Goal: Navigation & Orientation: Find specific page/section

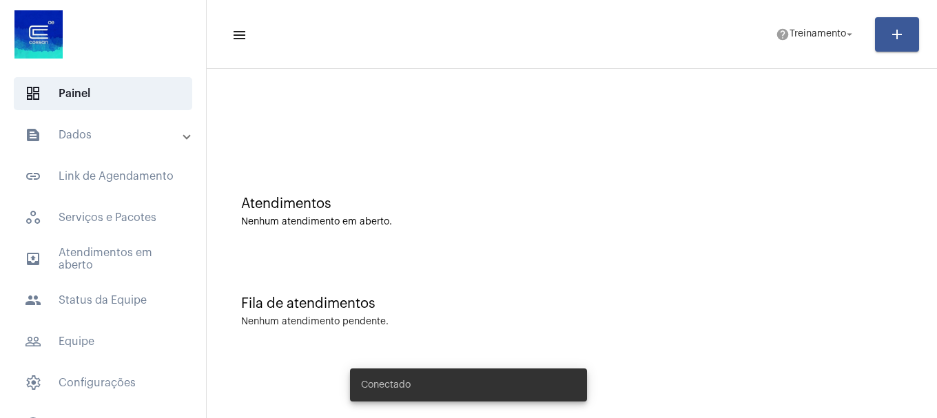
click at [64, 124] on mat-expansion-panel-header "text_snippet_outlined Dados" at bounding box center [107, 135] width 198 height 33
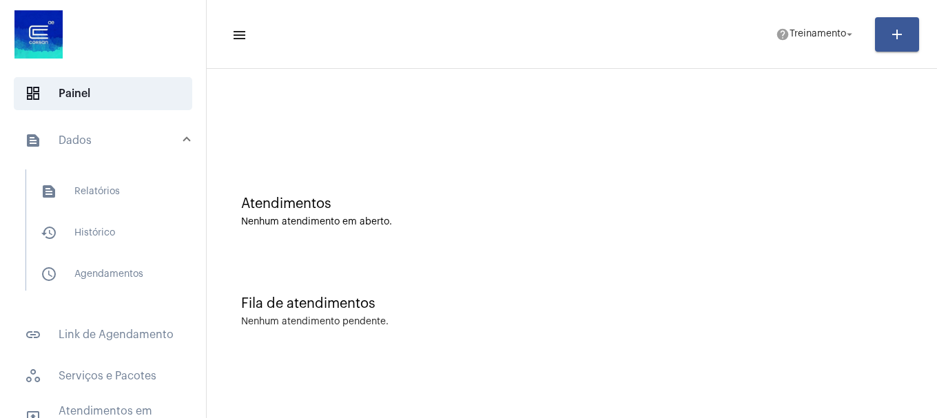
click at [88, 144] on mat-panel-title "text_snippet_outlined Dados" at bounding box center [104, 140] width 159 height 17
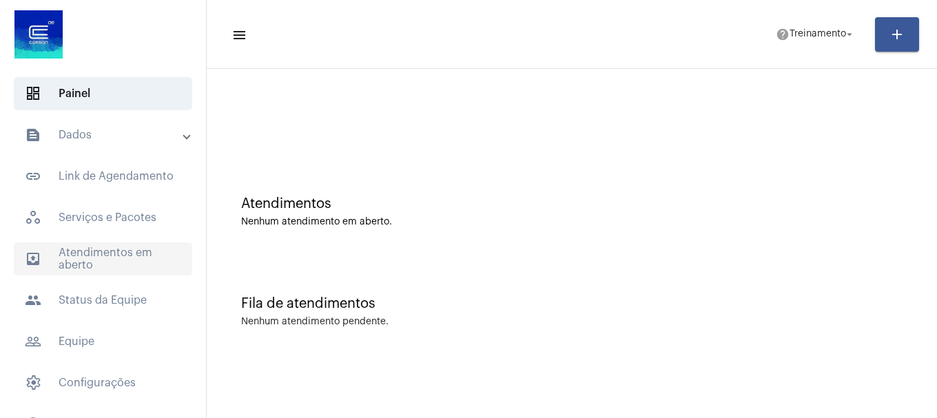
click at [90, 256] on span "outbox_outline Atendimentos em aberto" at bounding box center [103, 259] width 178 height 33
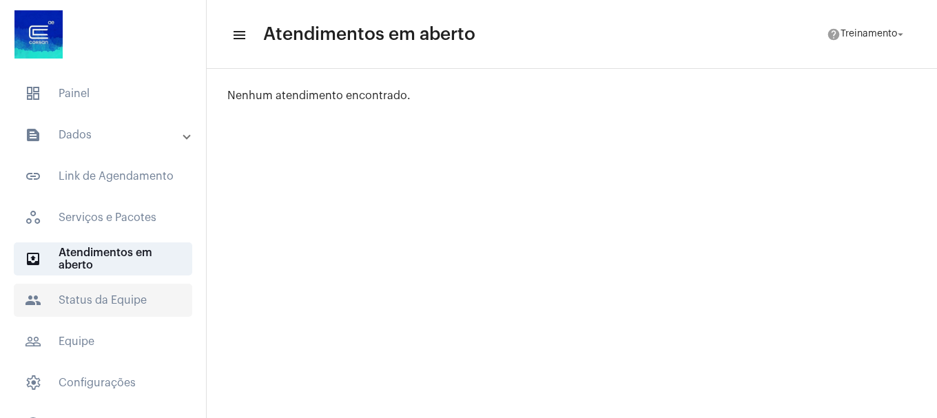
click at [89, 294] on span "people Status da Equipe" at bounding box center [103, 300] width 178 height 33
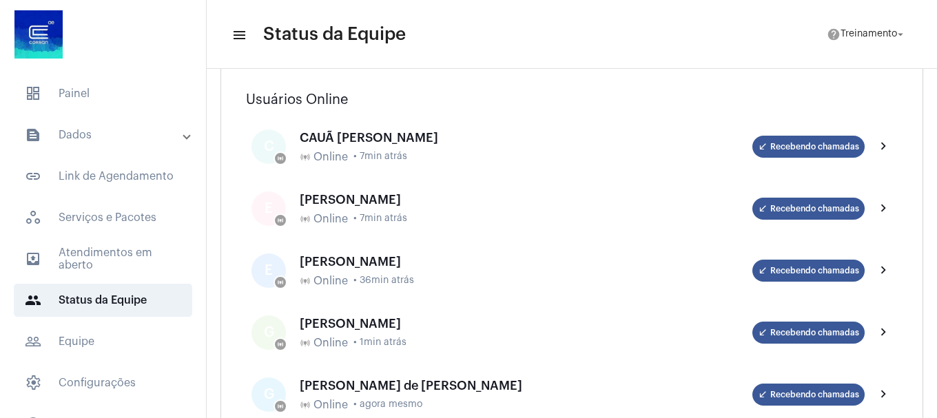
scroll to position [69, 0]
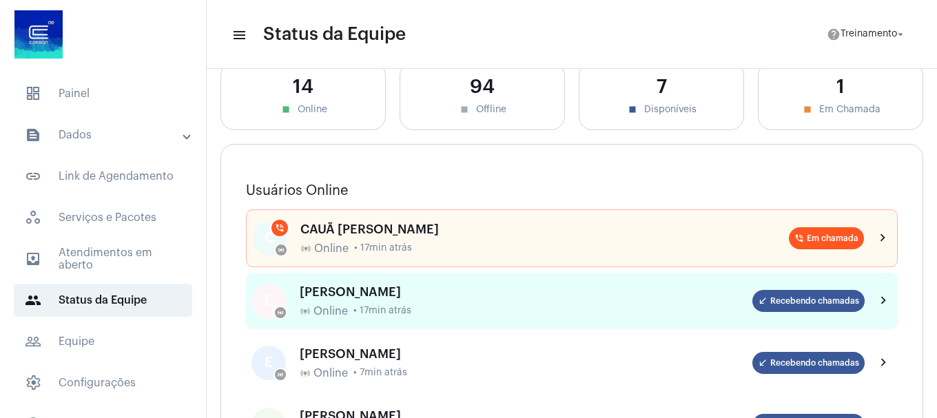
scroll to position [69, 0]
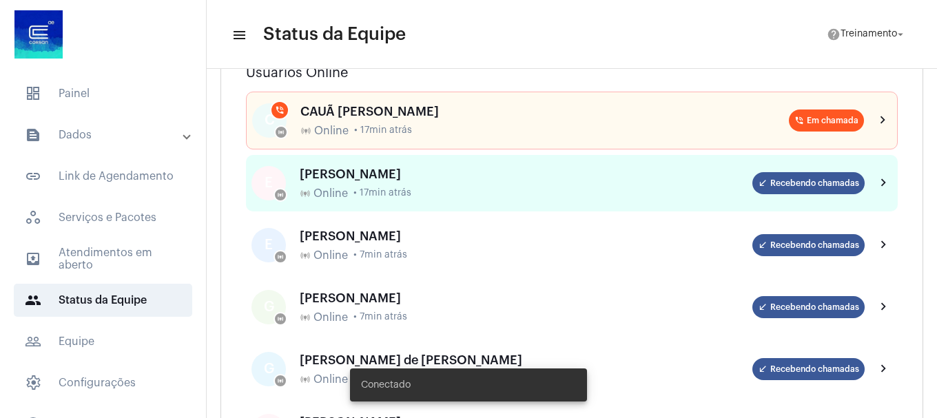
scroll to position [207, 0]
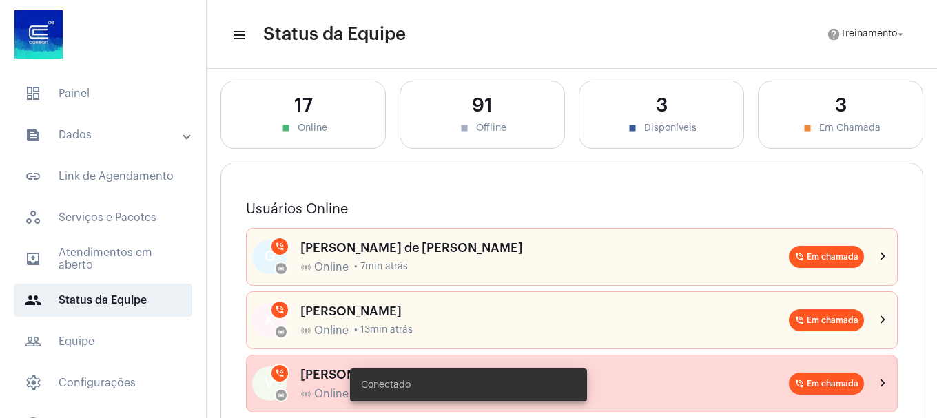
scroll to position [138, 0]
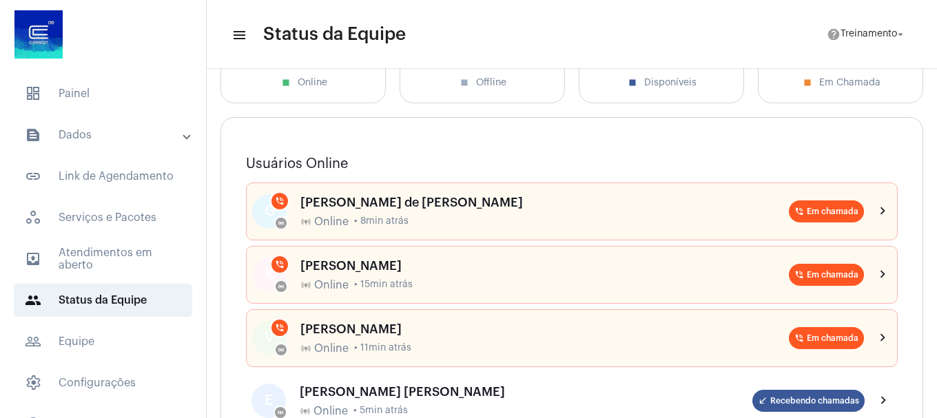
scroll to position [69, 0]
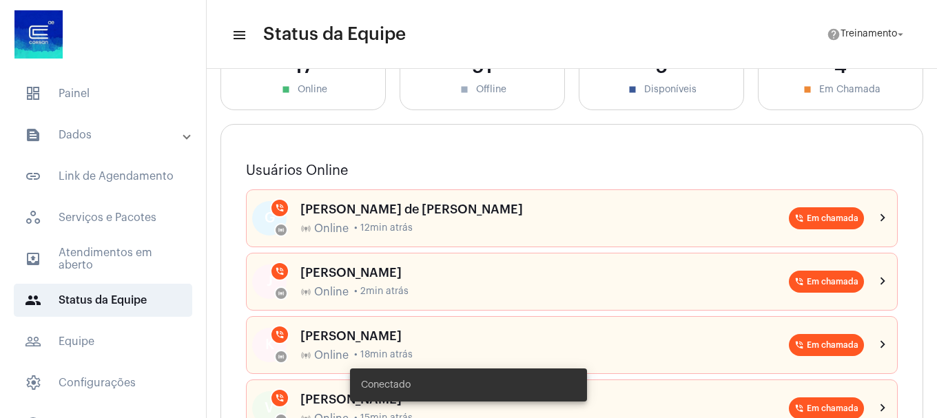
scroll to position [276, 0]
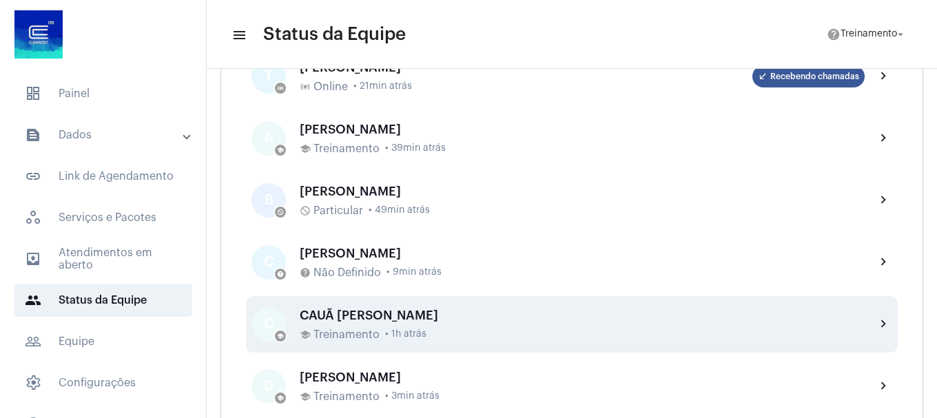
scroll to position [827, 0]
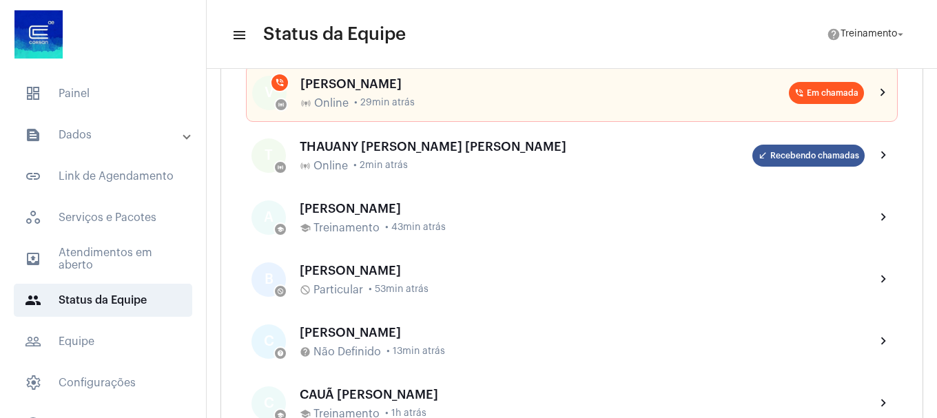
scroll to position [620, 0]
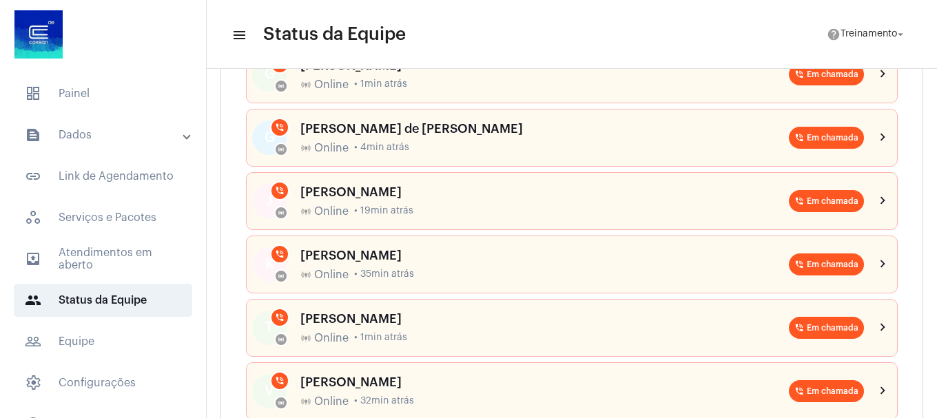
scroll to position [345, 0]
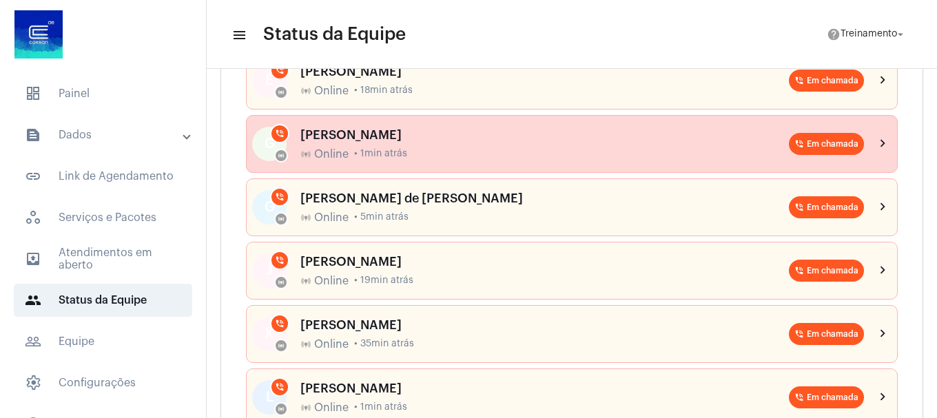
scroll to position [207, 0]
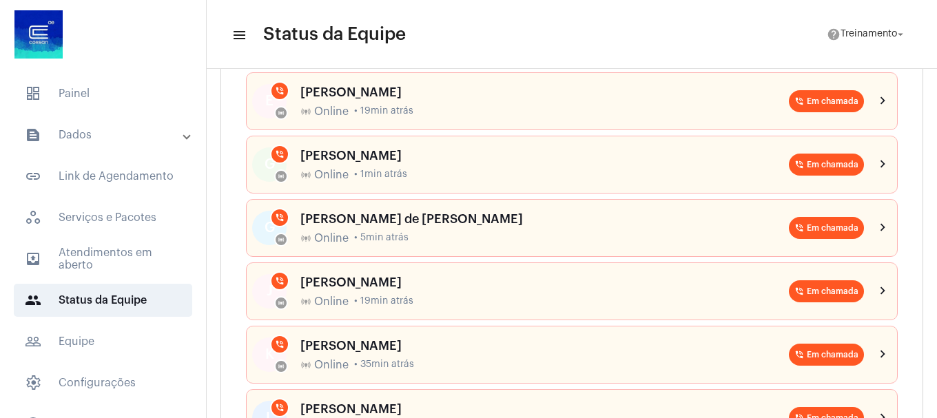
scroll to position [207, 0]
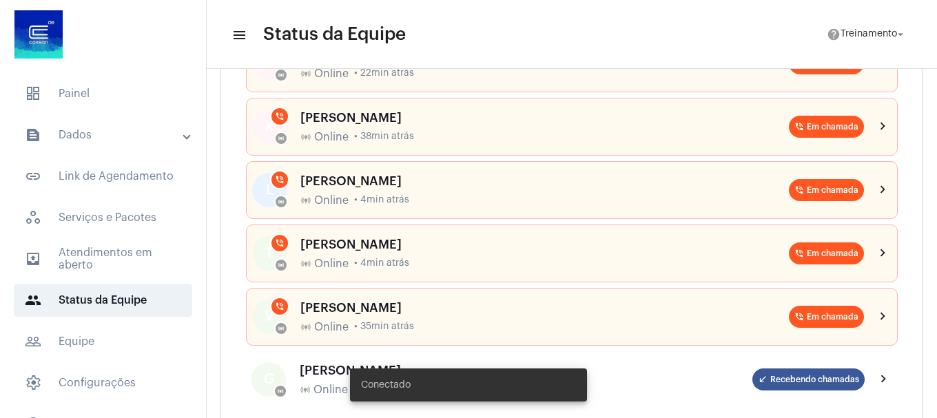
scroll to position [276, 0]
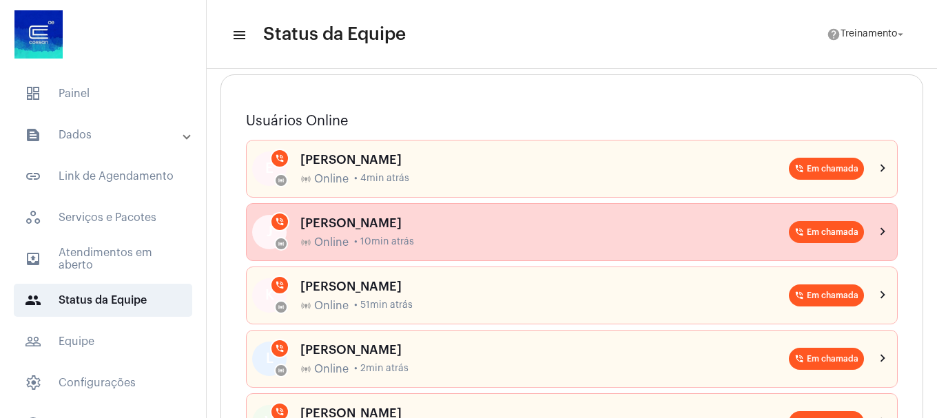
scroll to position [138, 0]
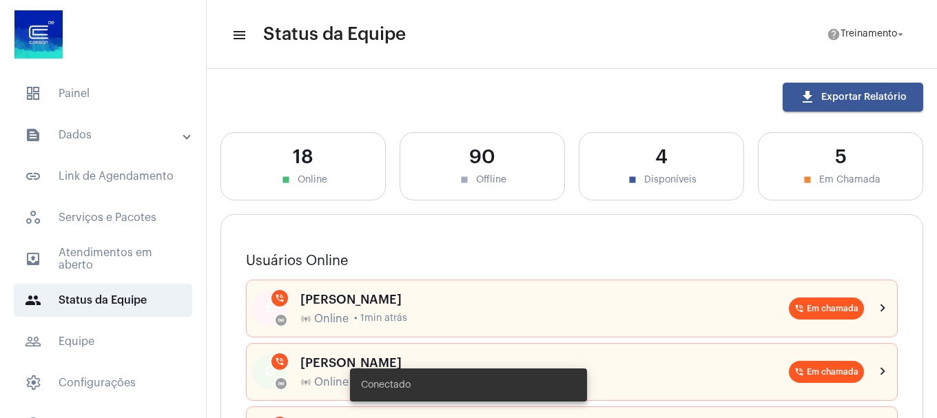
click at [103, 135] on mat-panel-title "text_snippet_outlined Dados" at bounding box center [104, 135] width 159 height 17
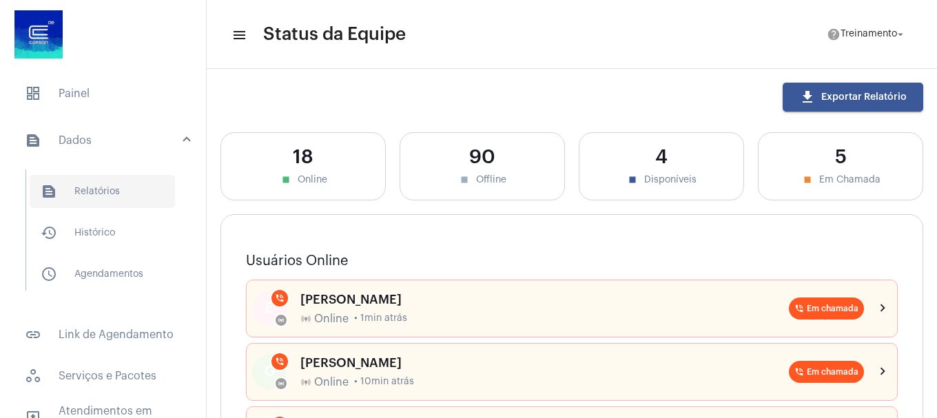
click at [121, 187] on span "text_snippet_outlined Relatórios" at bounding box center [102, 191] width 145 height 33
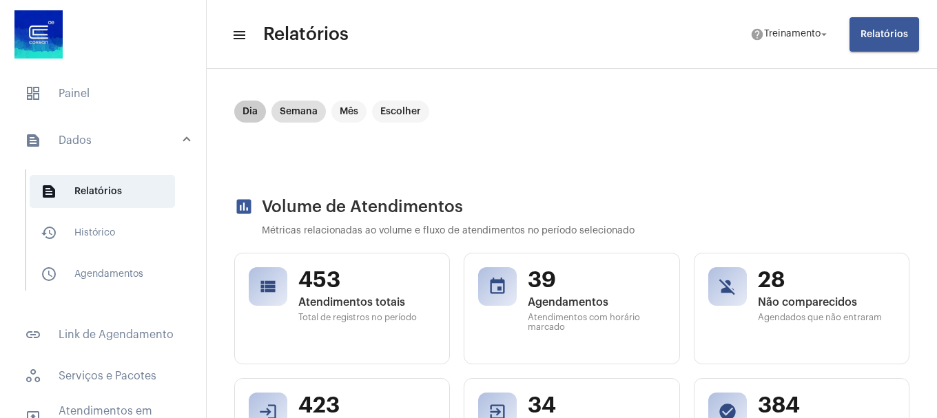
click at [241, 115] on mat-chip "Dia" at bounding box center [250, 112] width 32 height 22
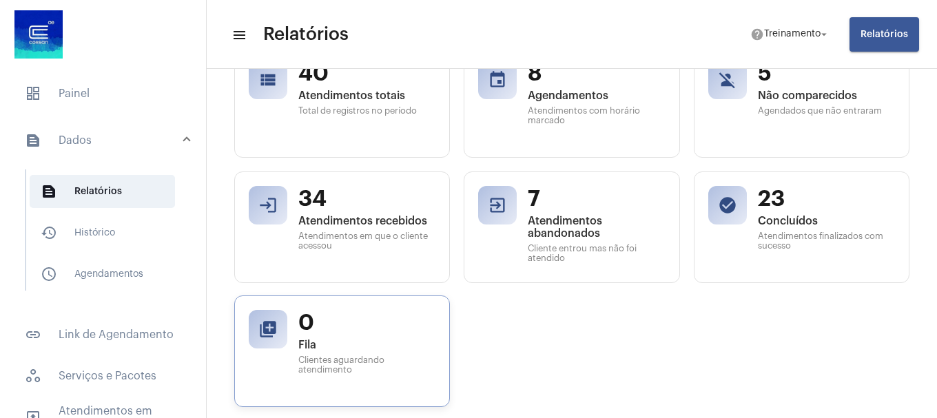
scroll to position [138, 0]
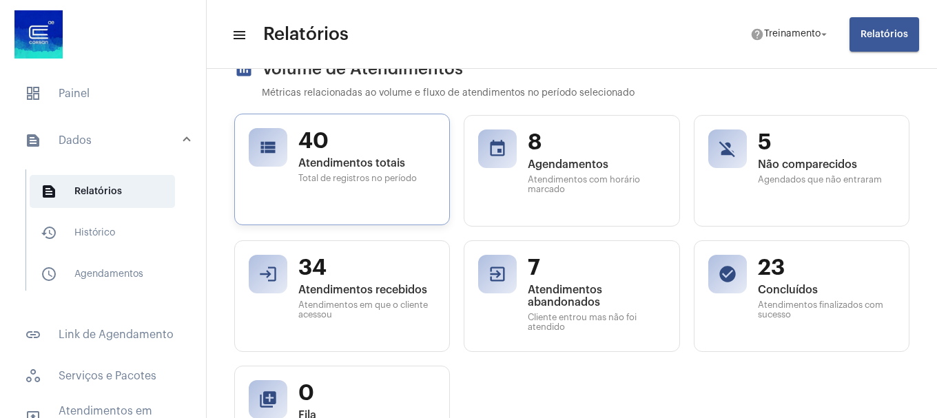
click at [269, 157] on div "view_list" at bounding box center [268, 147] width 39 height 39
click at [338, 161] on span "Atendimentos totais" at bounding box center [366, 163] width 137 height 12
click at [108, 189] on span "text_snippet_outlined Relatórios" at bounding box center [102, 191] width 145 height 33
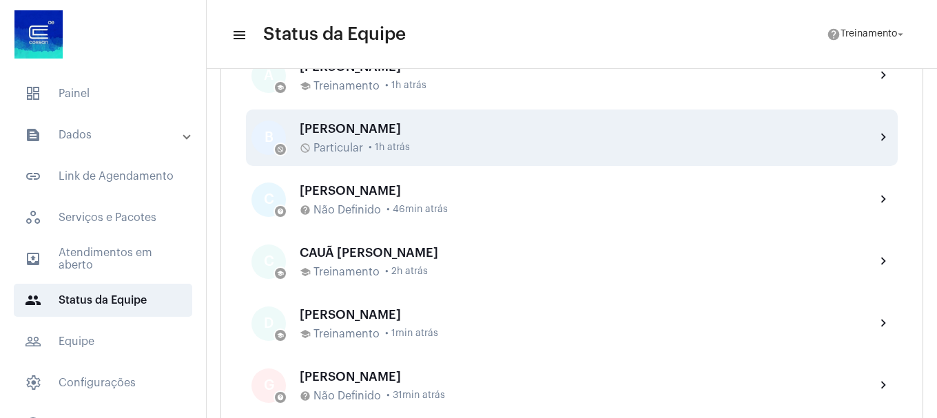
scroll to position [758, 0]
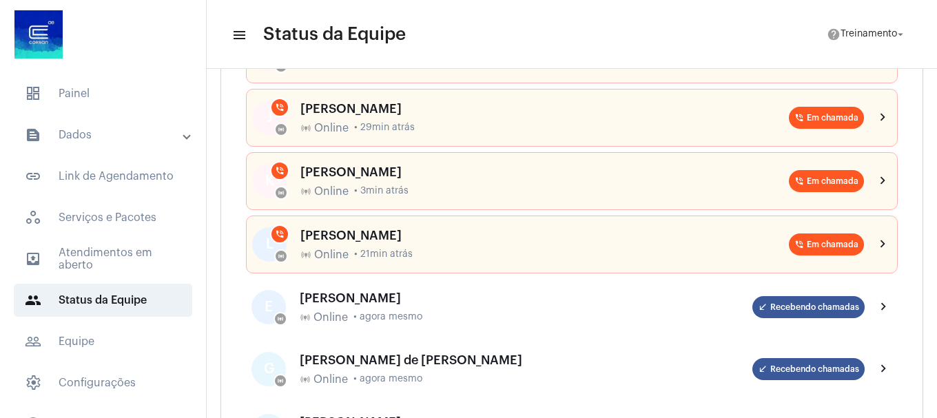
scroll to position [207, 0]
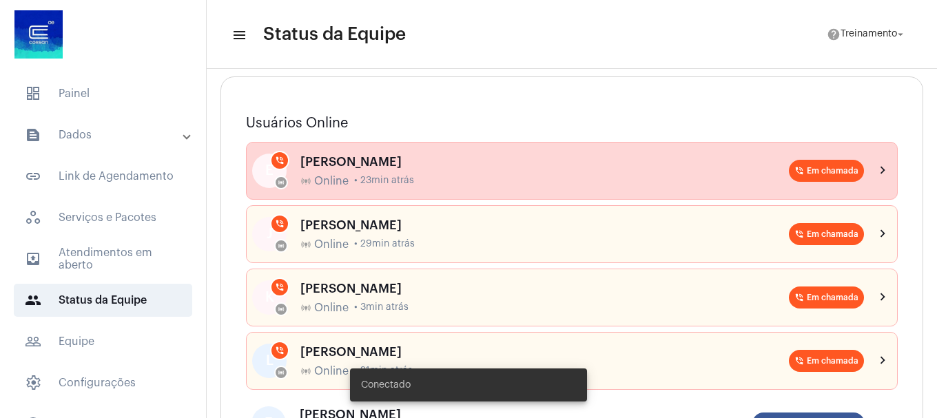
scroll to position [207, 0]
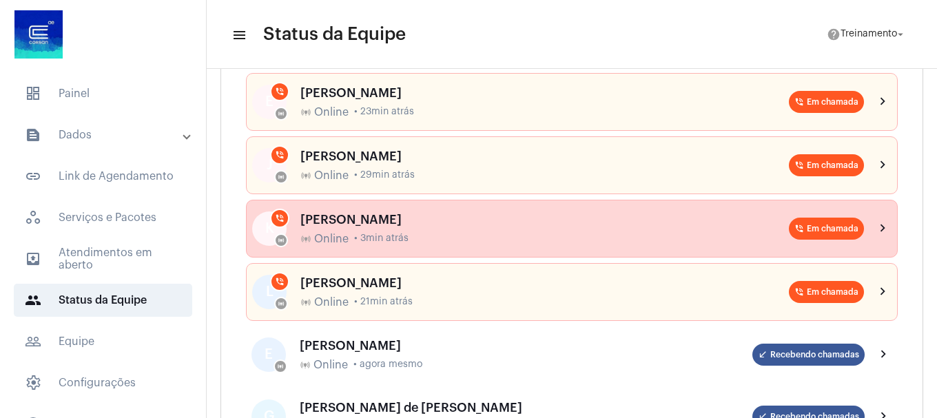
click at [814, 247] on div "K online_prediction phone_in_talk KATHIELEN MEDEIROS AVILA online_prediction On…" at bounding box center [572, 229] width 652 height 58
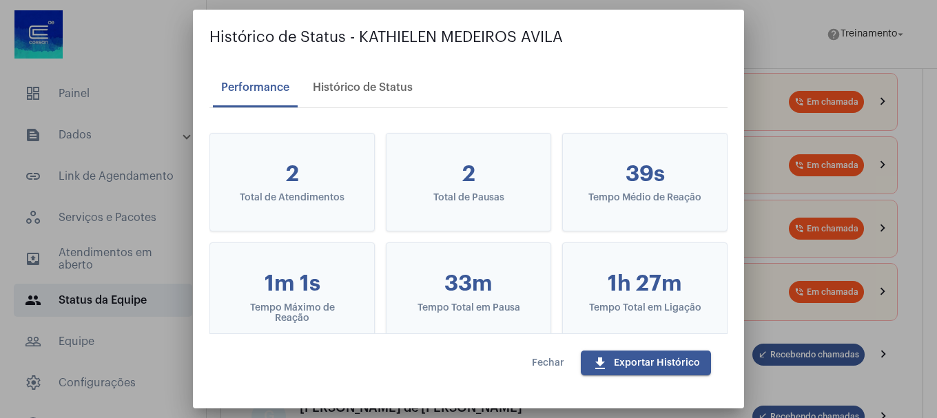
scroll to position [0, 0]
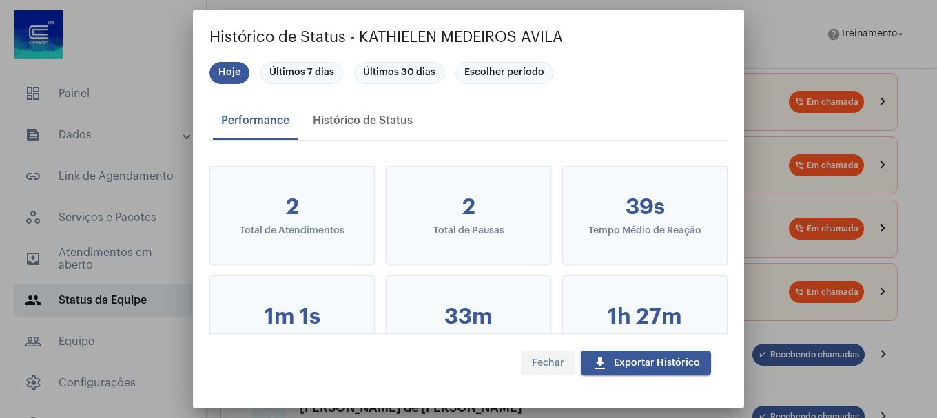
click at [553, 363] on span "Fechar" at bounding box center [548, 363] width 32 height 10
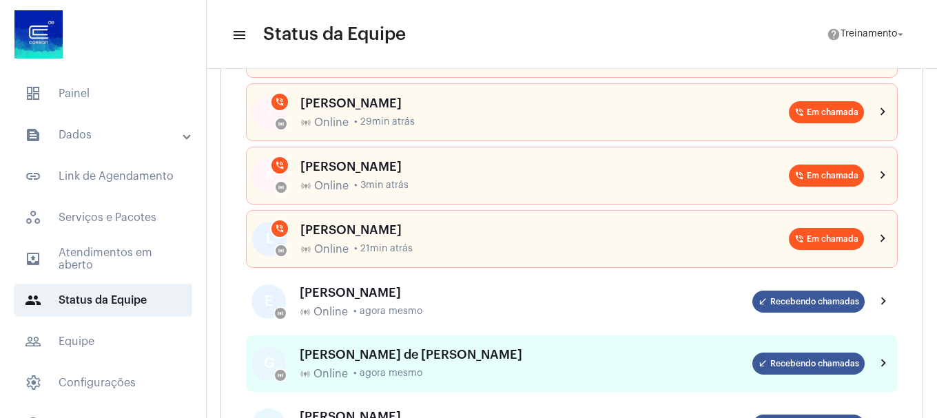
scroll to position [345, 0]
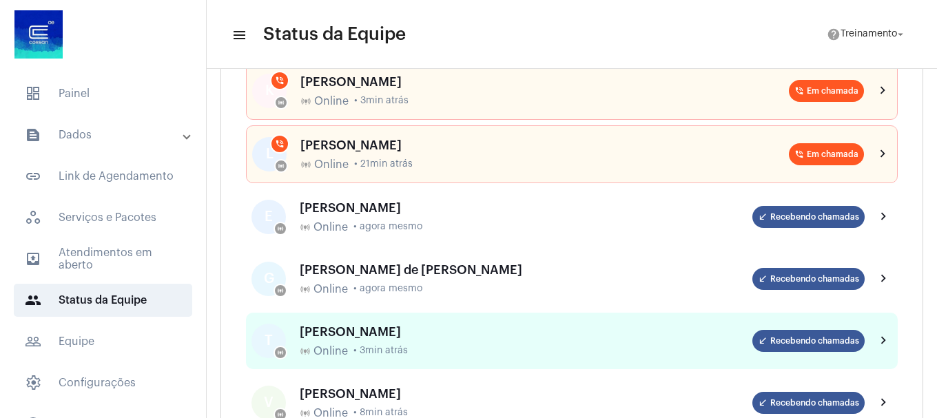
click at [876, 340] on mat-icon "chevron_right" at bounding box center [884, 341] width 17 height 17
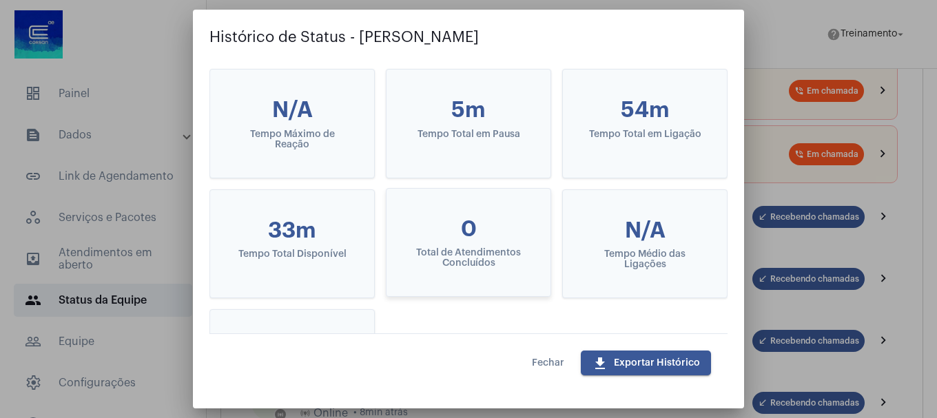
scroll to position [276, 0]
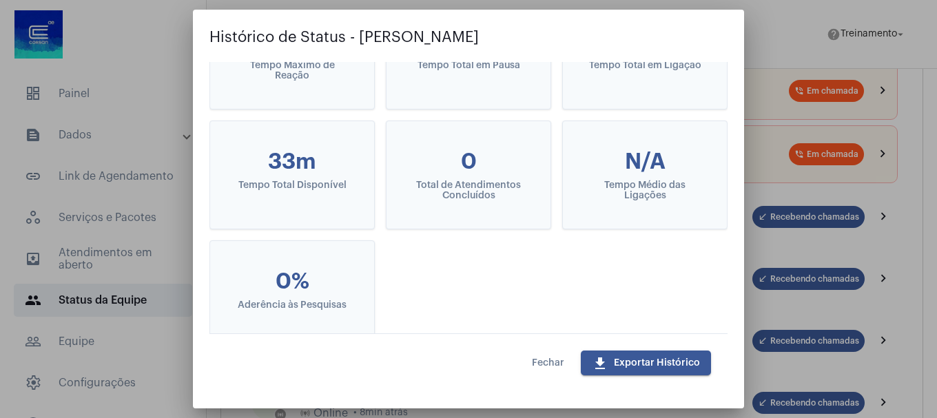
click at [556, 360] on span "Fechar" at bounding box center [548, 363] width 32 height 10
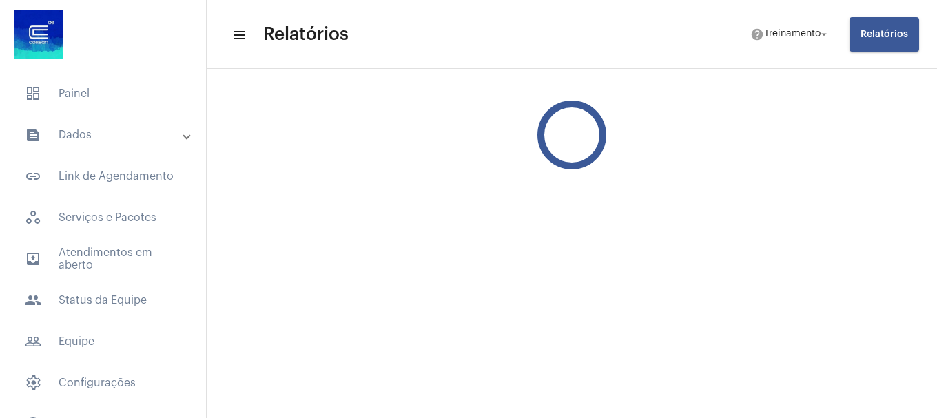
click at [70, 133] on mat-panel-title "text_snippet_outlined Dados" at bounding box center [104, 135] width 159 height 17
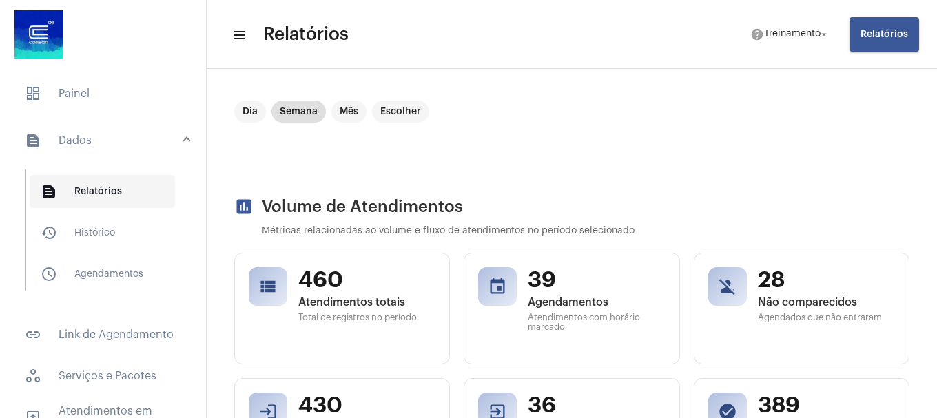
click at [88, 187] on span "text_snippet_outlined Relatórios" at bounding box center [102, 191] width 145 height 33
click at [243, 107] on mat-chip "Dia" at bounding box center [250, 112] width 32 height 22
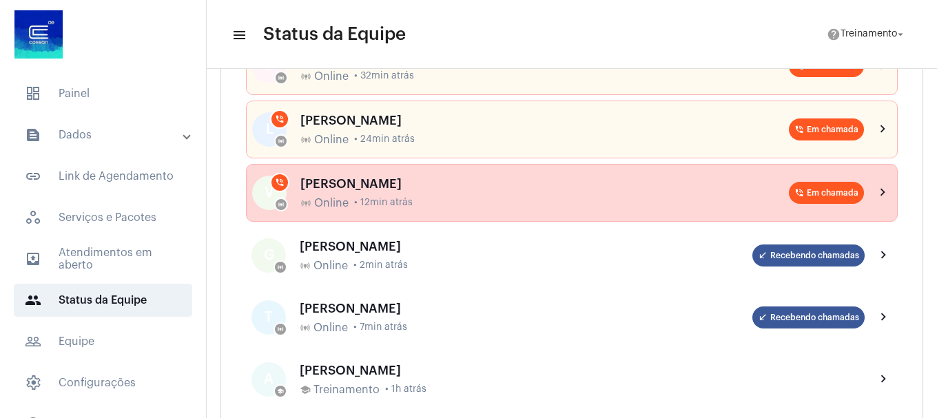
scroll to position [413, 0]
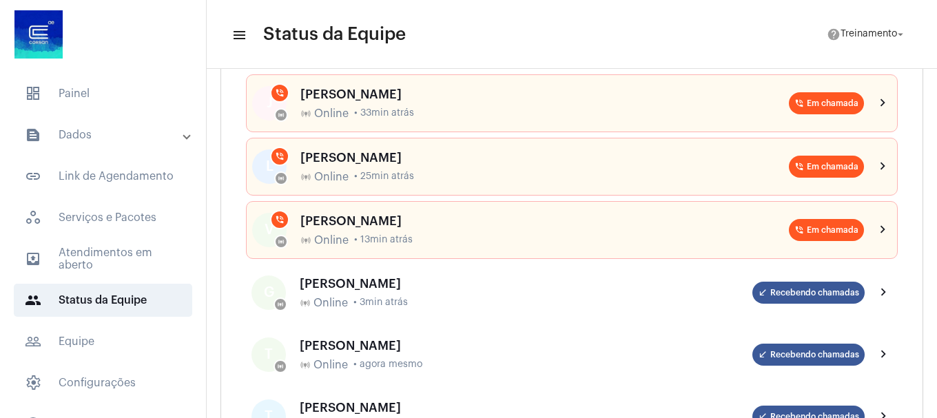
scroll to position [207, 0]
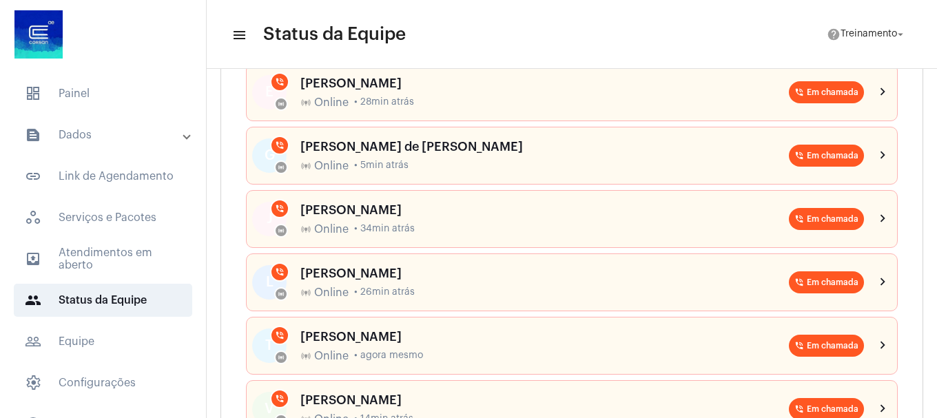
scroll to position [207, 0]
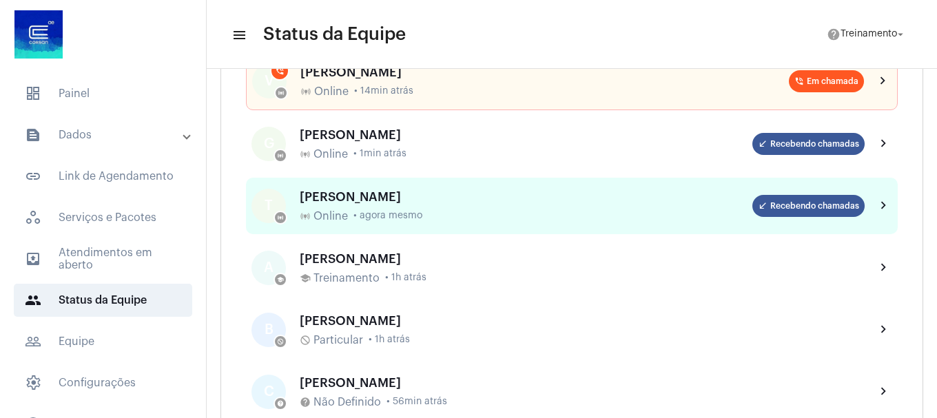
scroll to position [551, 0]
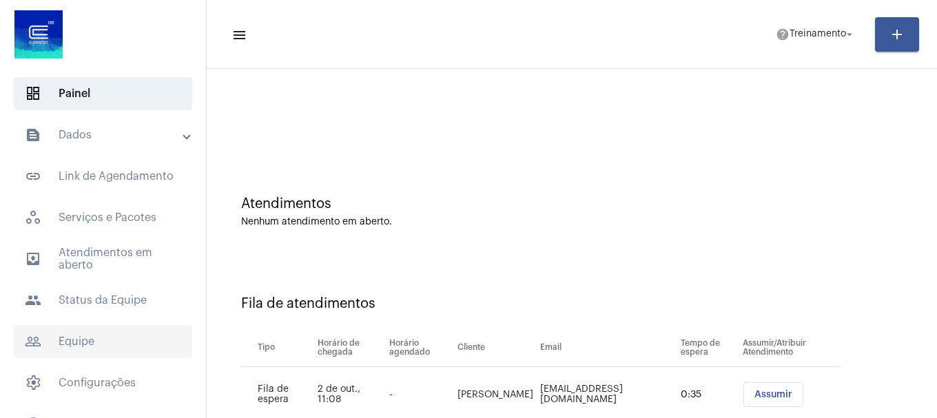
click at [97, 335] on span "people_outline Equipe" at bounding box center [103, 341] width 178 height 33
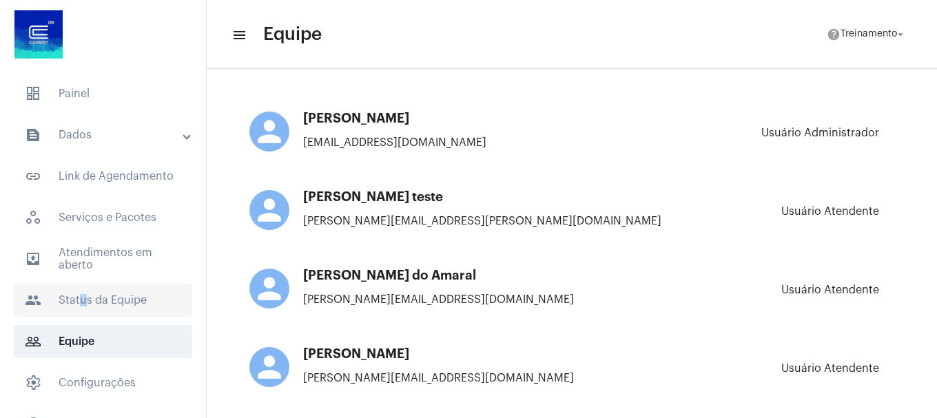
click at [78, 293] on span "people Status da Equipe" at bounding box center [103, 300] width 178 height 33
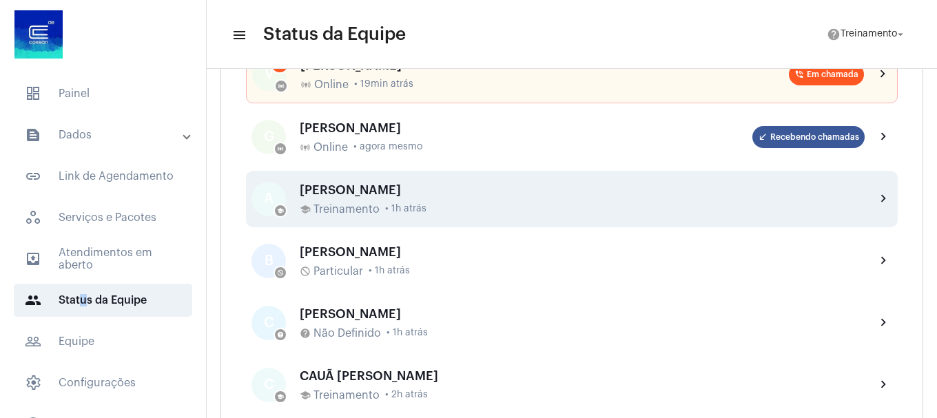
scroll to position [345, 0]
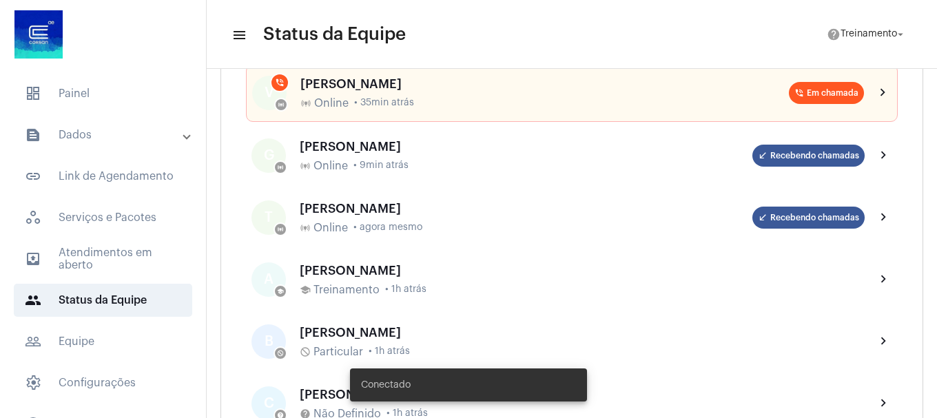
scroll to position [482, 0]
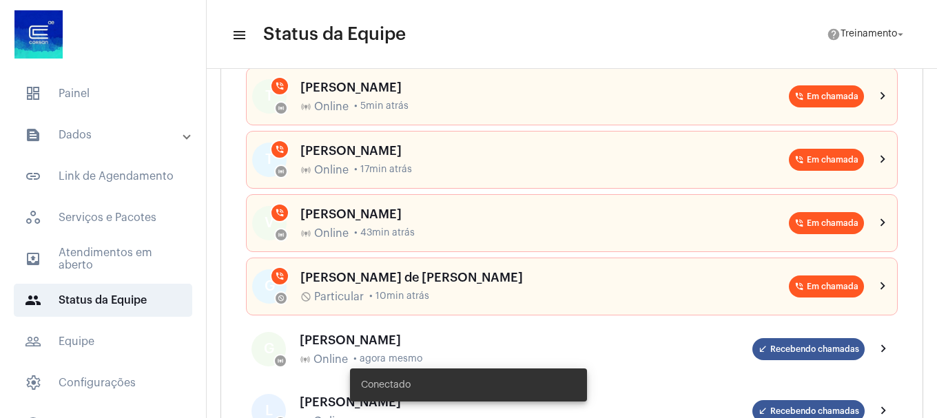
scroll to position [413, 0]
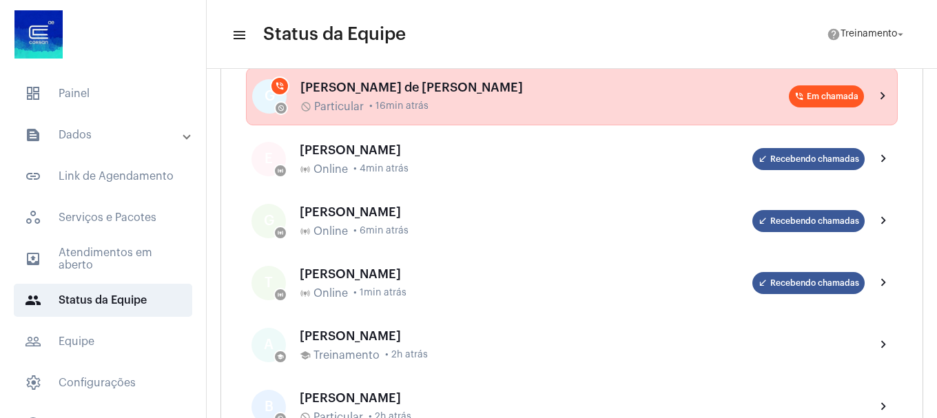
scroll to position [69, 0]
